Goal: Navigation & Orientation: Find specific page/section

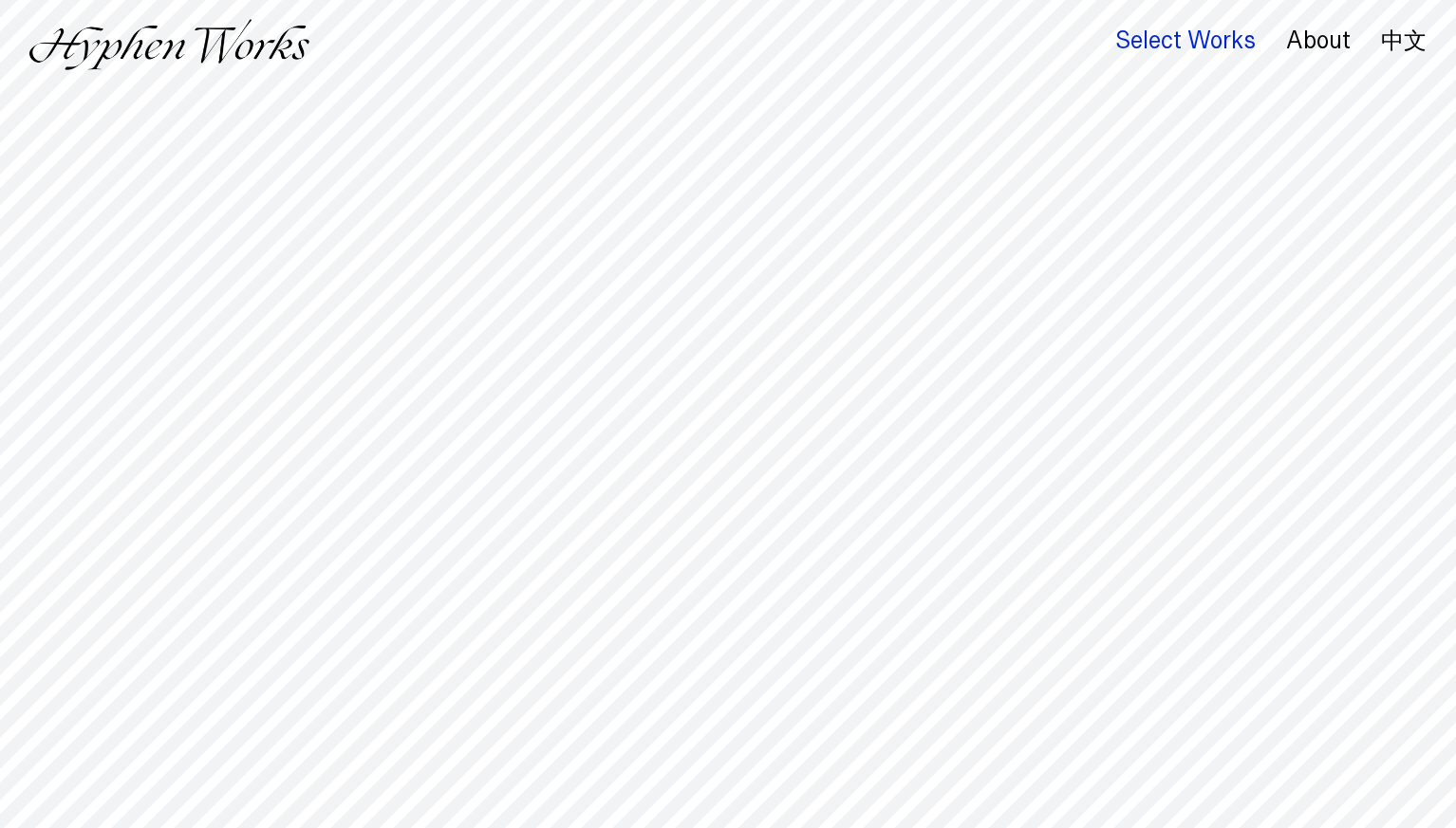
click at [1206, 38] on div "Select Works" at bounding box center [1186, 41] width 140 height 27
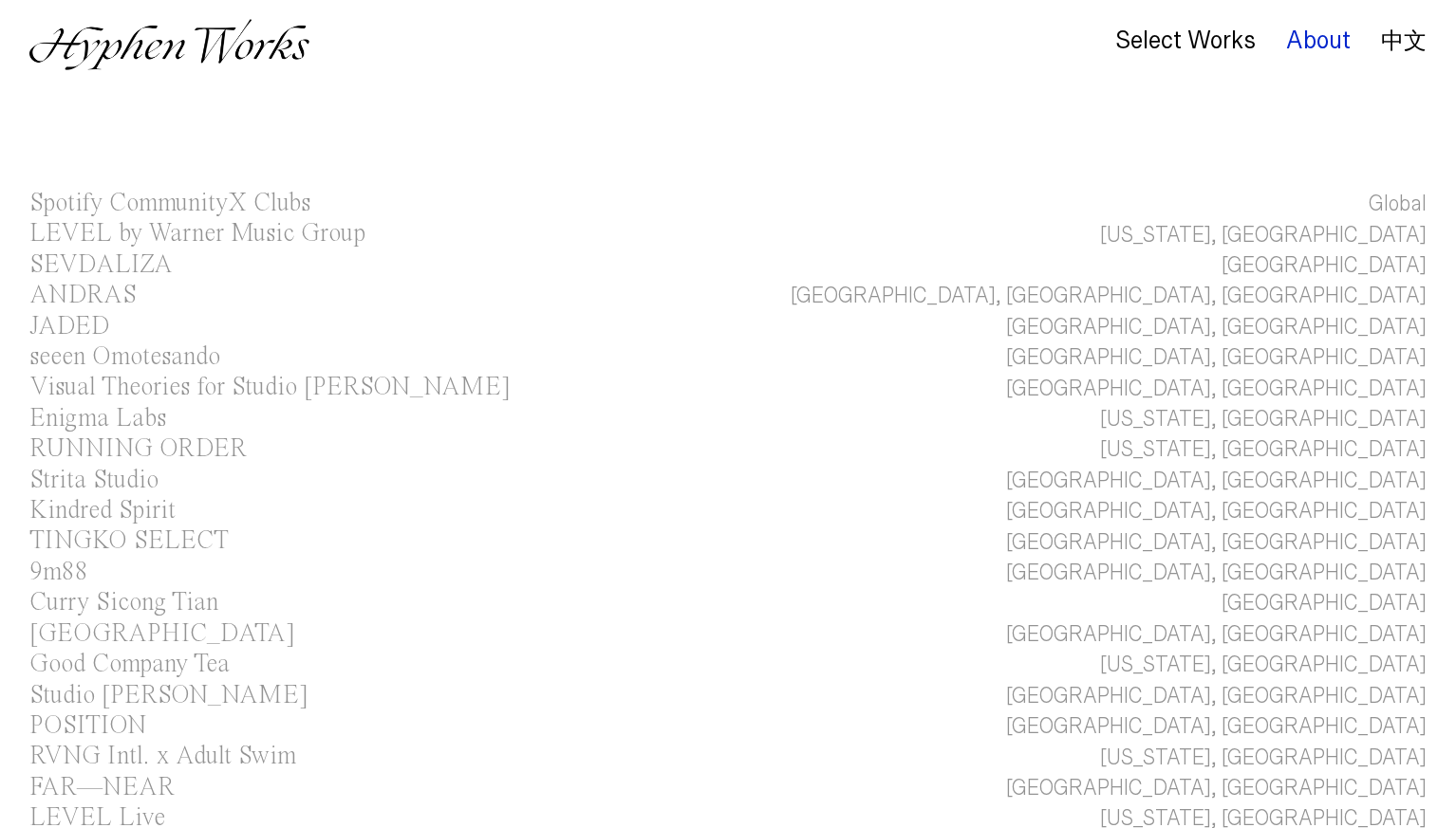
click at [1321, 41] on div "About" at bounding box center [1319, 41] width 64 height 27
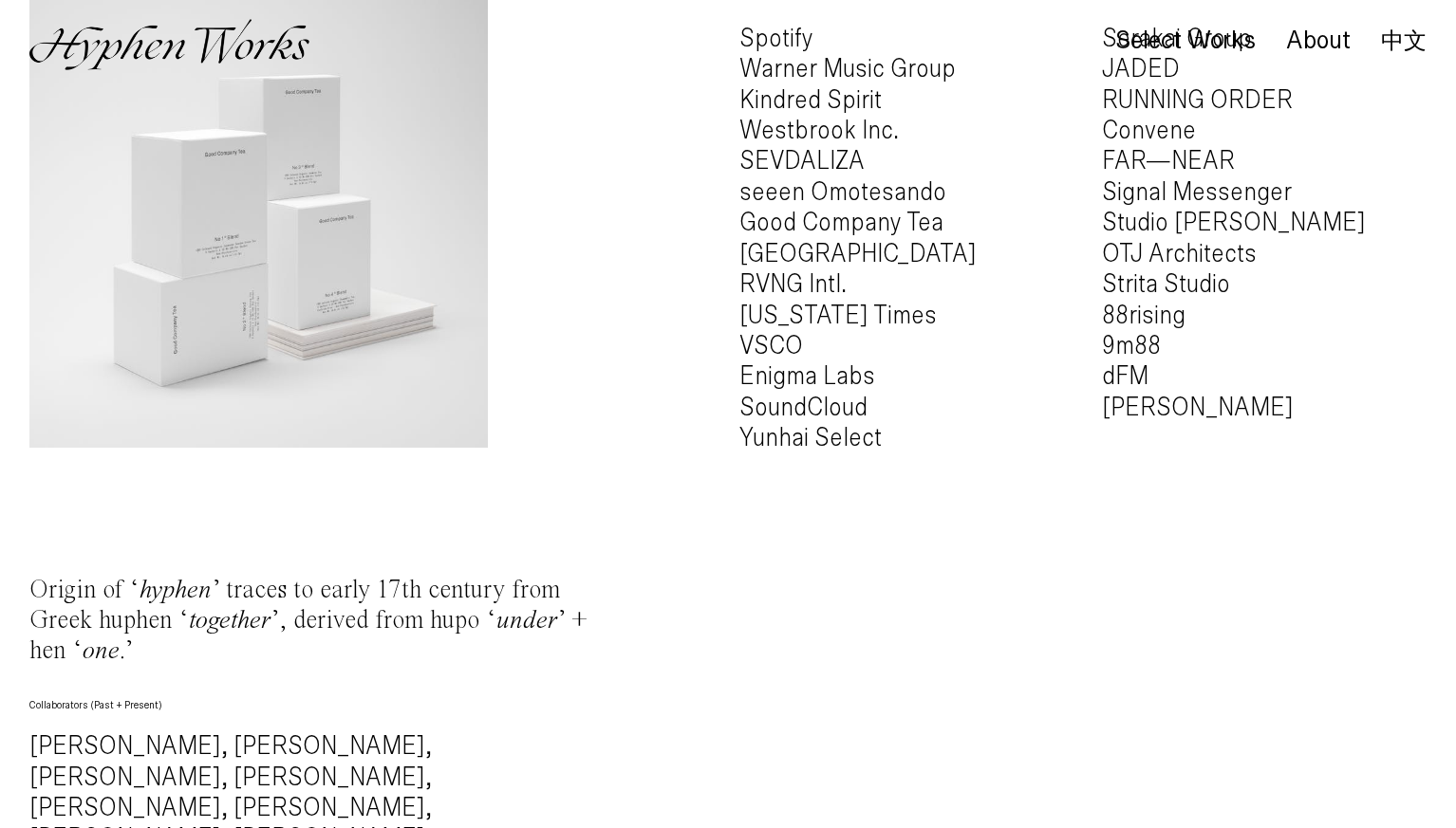
scroll to position [1919, 0]
